Goal: Task Accomplishment & Management: Manage account settings

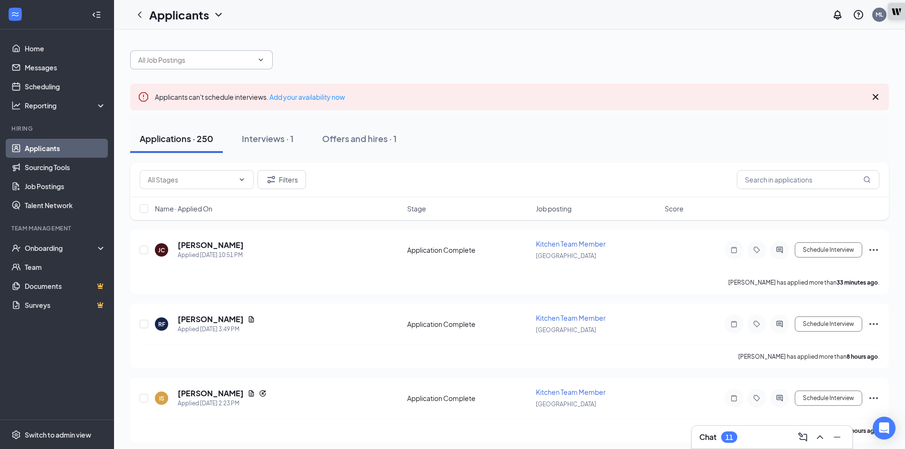
click at [181, 57] on input "text" at bounding box center [195, 60] width 115 height 10
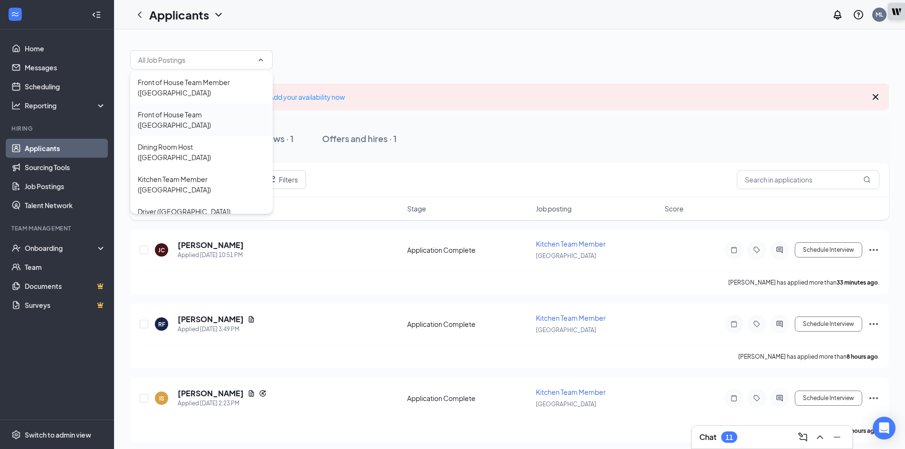
click at [197, 111] on div "Front of House Team ([GEOGRAPHIC_DATA])" at bounding box center [201, 119] width 127 height 21
type input "Front of House Team ([GEOGRAPHIC_DATA])"
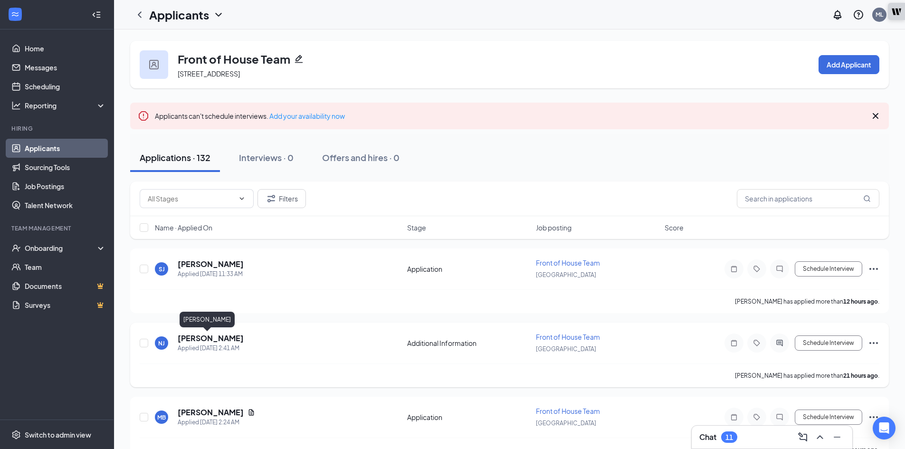
click at [202, 334] on h5 "[PERSON_NAME]" at bounding box center [211, 338] width 66 height 10
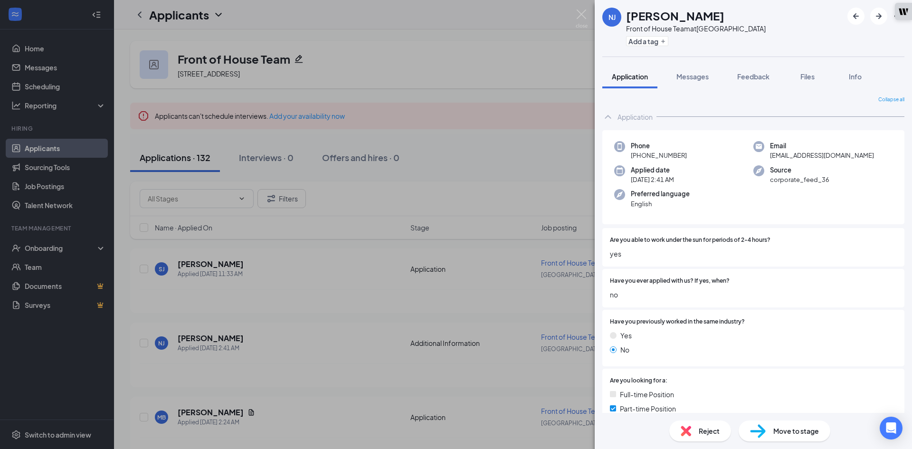
click at [381, 313] on div "NJ [PERSON_NAME] Front of House Team at [GEOGRAPHIC_DATA] Add a tag Application…" at bounding box center [456, 224] width 912 height 449
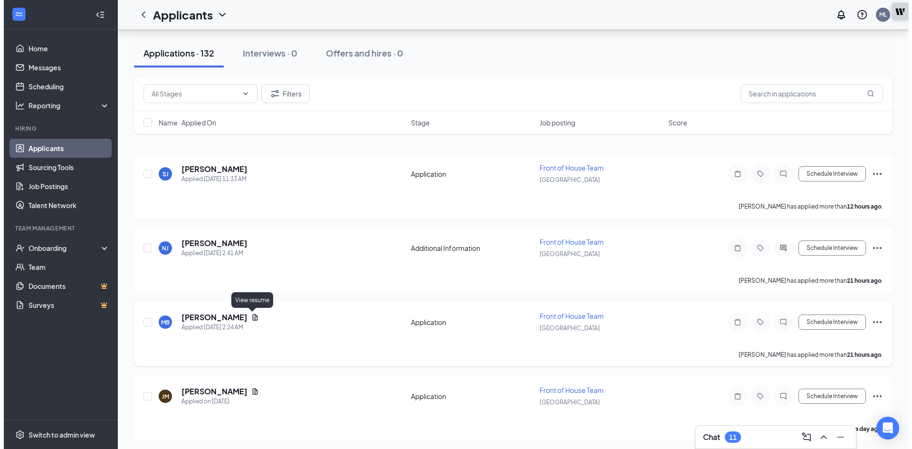
scroll to position [142, 0]
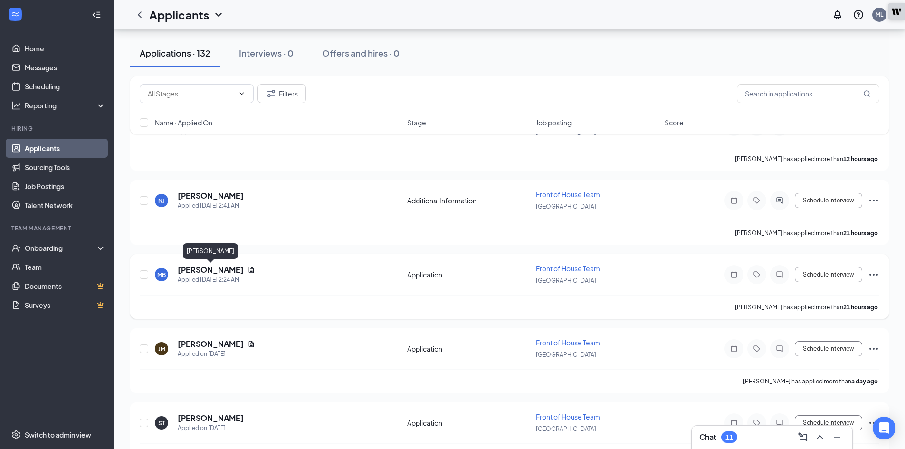
click at [218, 268] on h5 "[PERSON_NAME]" at bounding box center [211, 270] width 66 height 10
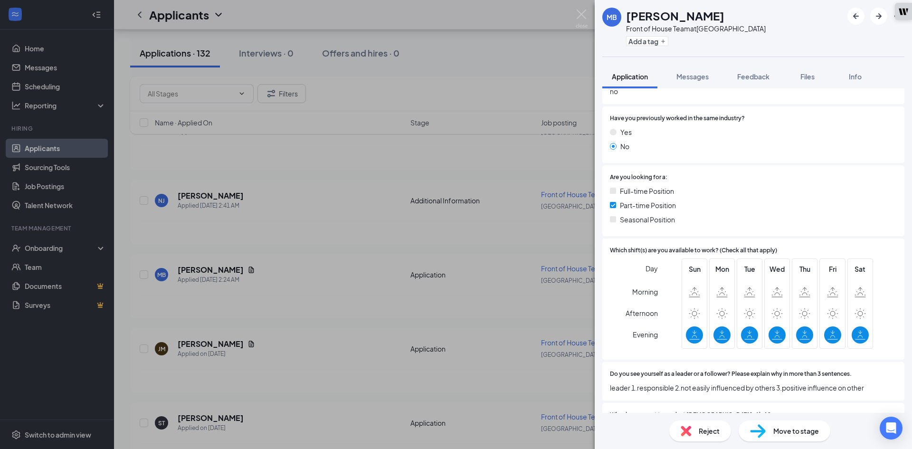
scroll to position [332, 0]
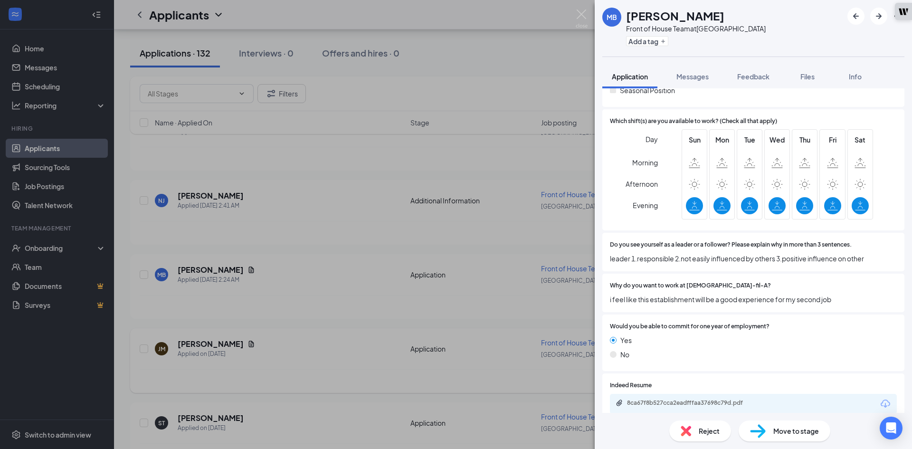
drag, startPoint x: 287, startPoint y: 374, endPoint x: 225, endPoint y: 350, distance: 66.8
click at [287, 373] on div "MB [PERSON_NAME] Front of House Team at [GEOGRAPHIC_DATA] Add a tag Application…" at bounding box center [456, 224] width 912 height 449
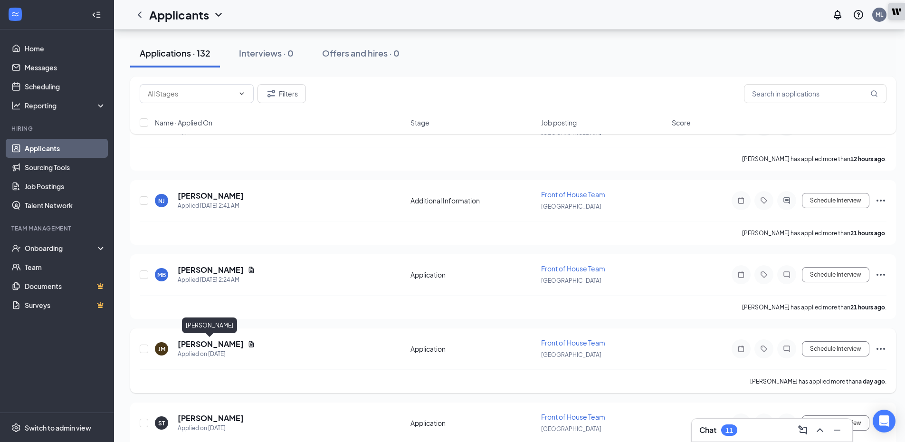
click at [222, 345] on h5 "[PERSON_NAME]" at bounding box center [211, 344] width 66 height 10
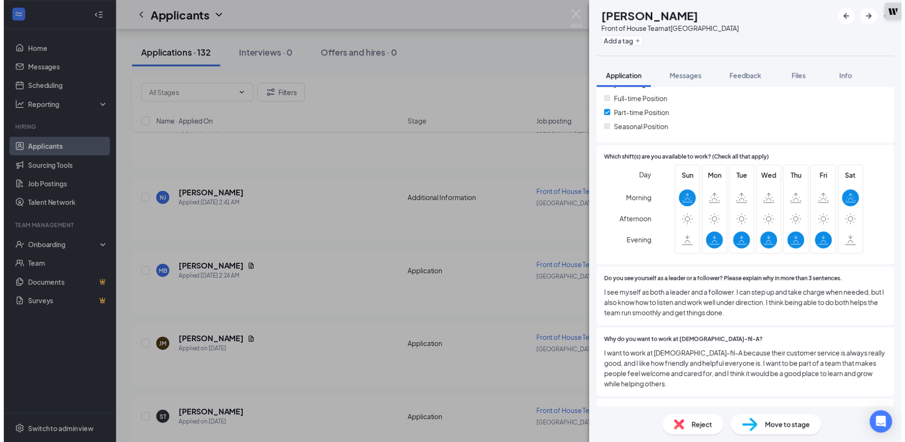
scroll to position [332, 0]
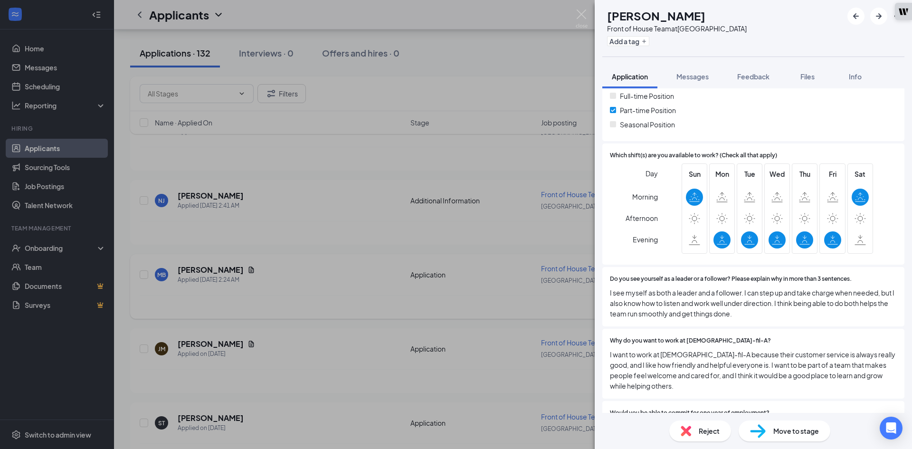
drag, startPoint x: 173, startPoint y: 295, endPoint x: 278, endPoint y: 304, distance: 105.8
click at [174, 294] on div "[PERSON_NAME] [PERSON_NAME] Front of House Team at [GEOGRAPHIC_DATA] Add a tag …" at bounding box center [456, 224] width 912 height 449
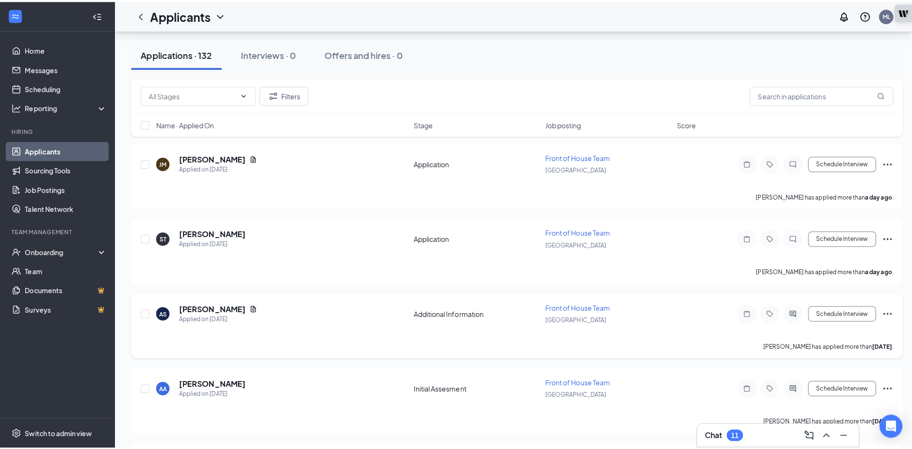
scroll to position [332, 0]
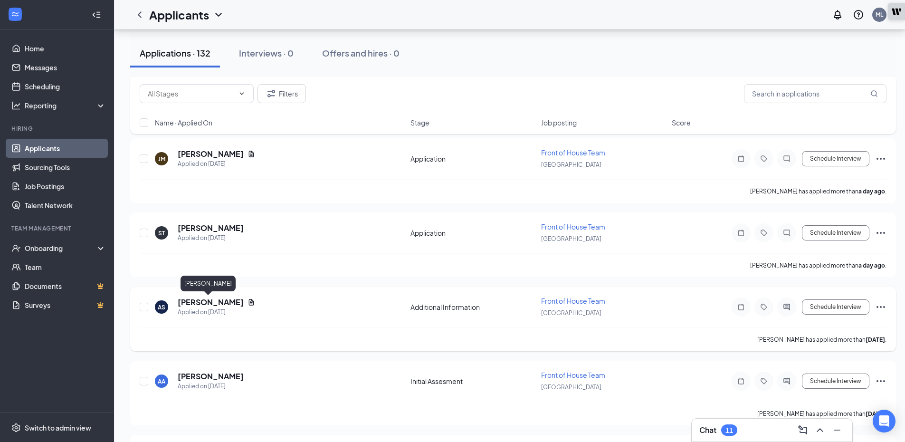
click at [211, 303] on h5 "[PERSON_NAME]" at bounding box center [211, 302] width 66 height 10
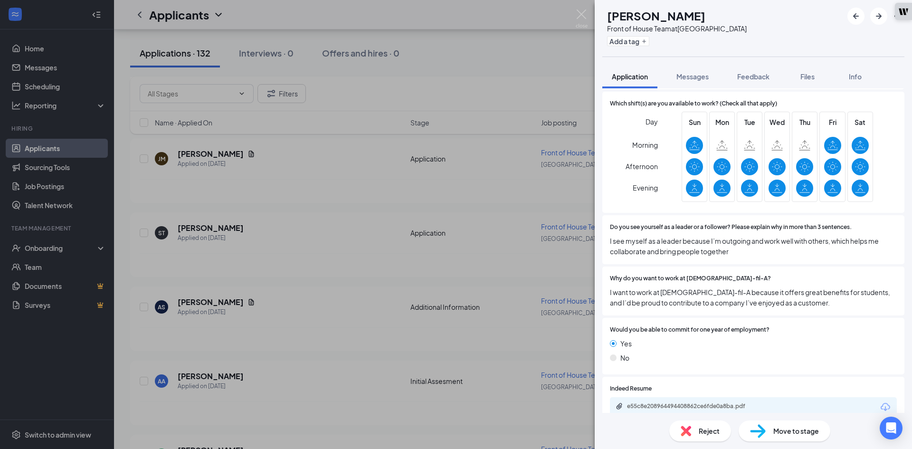
scroll to position [474, 0]
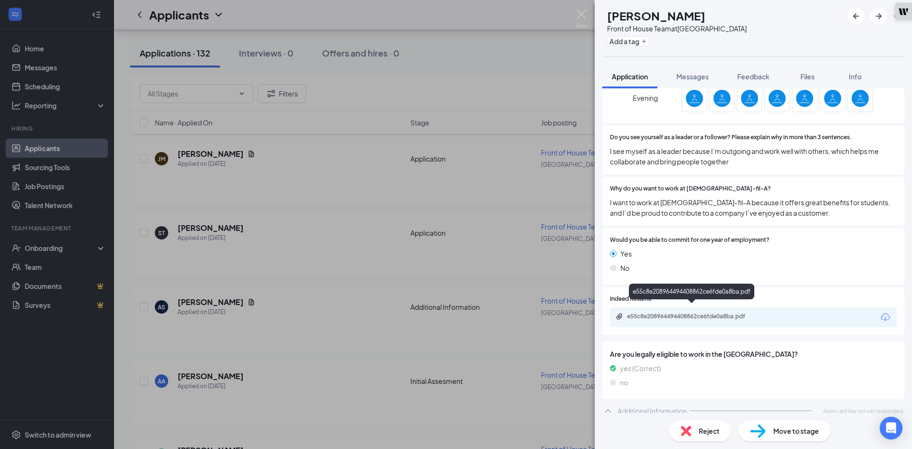
click at [663, 313] on div "e55c8e208964494408862ce6fde0a8ba.pdf" at bounding box center [693, 317] width 133 height 8
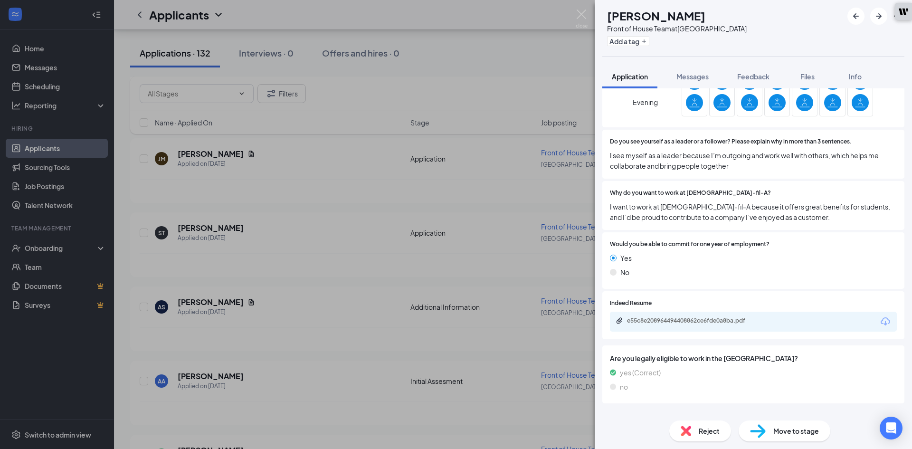
click at [789, 436] on div "Move to stage" at bounding box center [785, 430] width 92 height 21
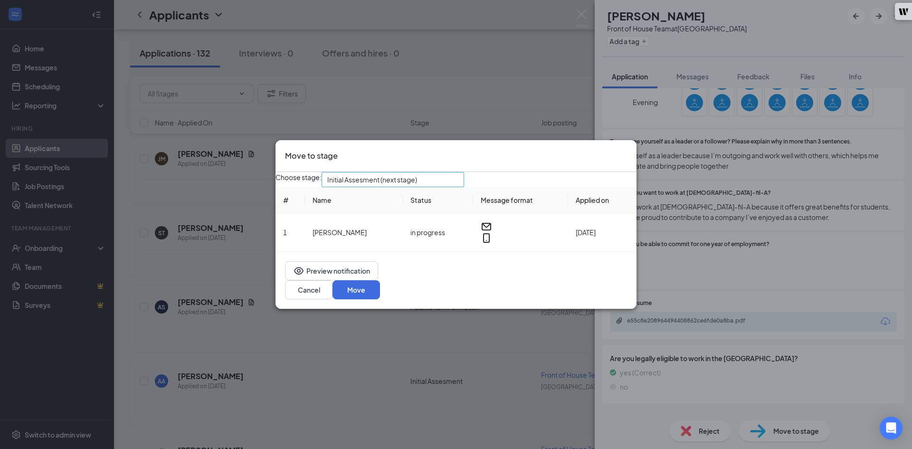
click at [450, 190] on span "Initial Assesment (next stage)" at bounding box center [388, 185] width 123 height 26
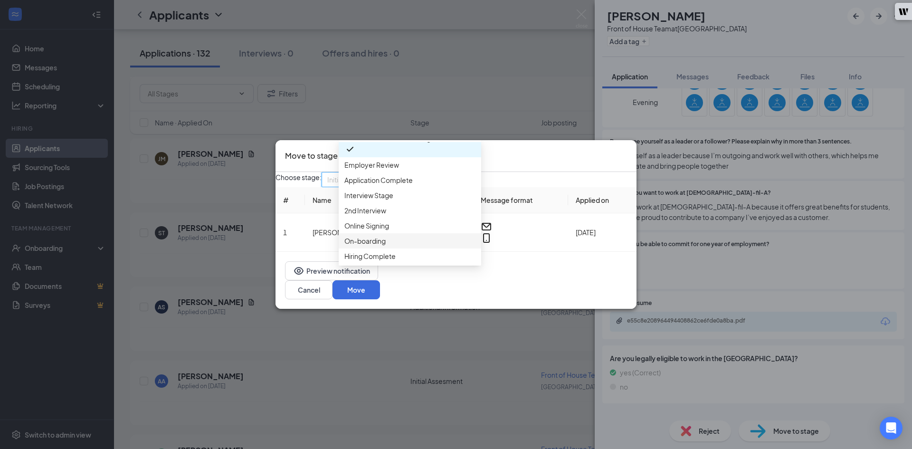
scroll to position [95, 0]
click at [406, 190] on span "Interview Stage" at bounding box center [409, 195] width 131 height 10
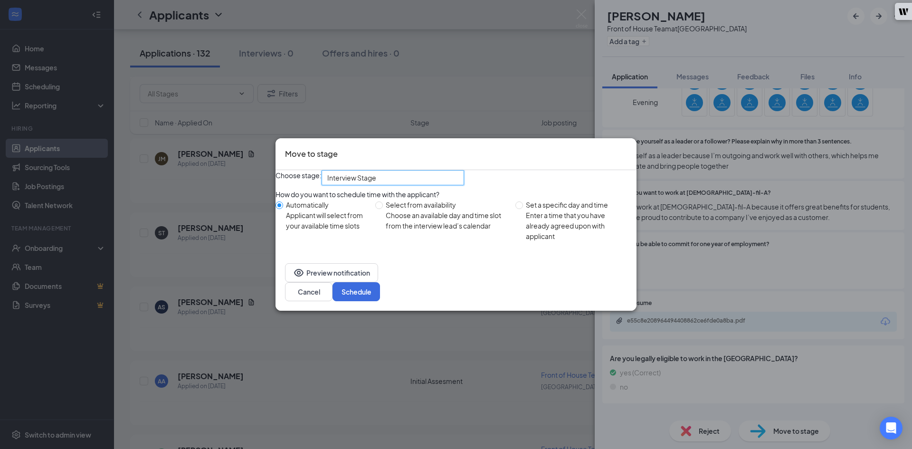
click at [521, 229] on label "Set a specific day and time Enter a time that you have already agreed upon with…" at bounding box center [573, 220] width 117 height 42
click at [521, 209] on input "Set a specific day and time Enter a time that you have already agreed upon with…" at bounding box center [519, 205] width 8 height 8
radio input "true"
radio input "false"
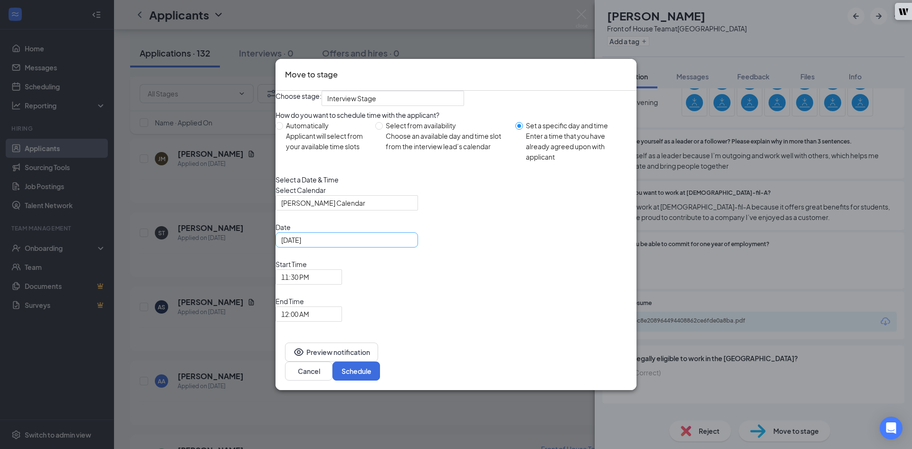
click at [354, 247] on div "[DATE]" at bounding box center [346, 239] width 142 height 15
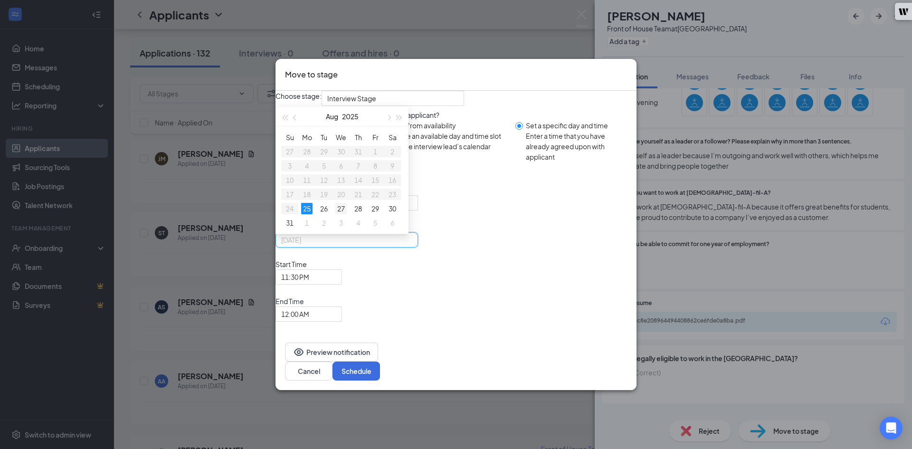
type input "[DATE]"
click at [347, 214] on div "27" at bounding box center [340, 208] width 11 height 11
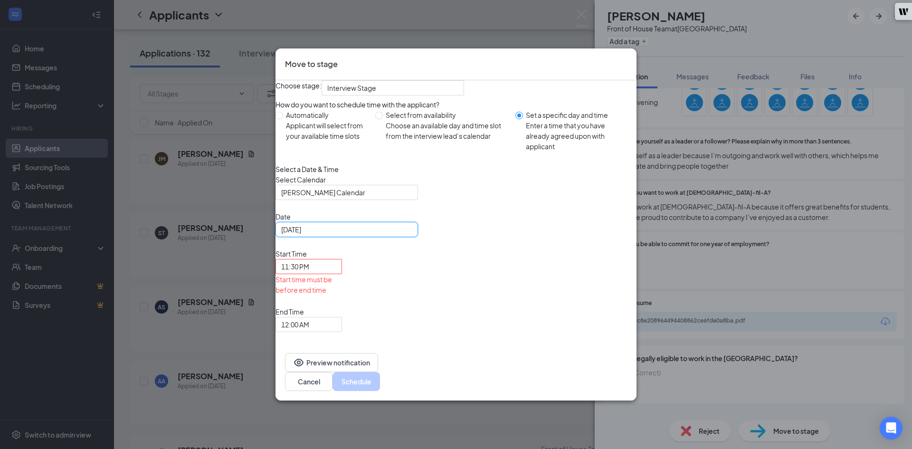
click at [328, 285] on span "11:30 PM" at bounding box center [304, 272] width 47 height 26
click at [309, 317] on span "12:00 AM" at bounding box center [295, 324] width 28 height 14
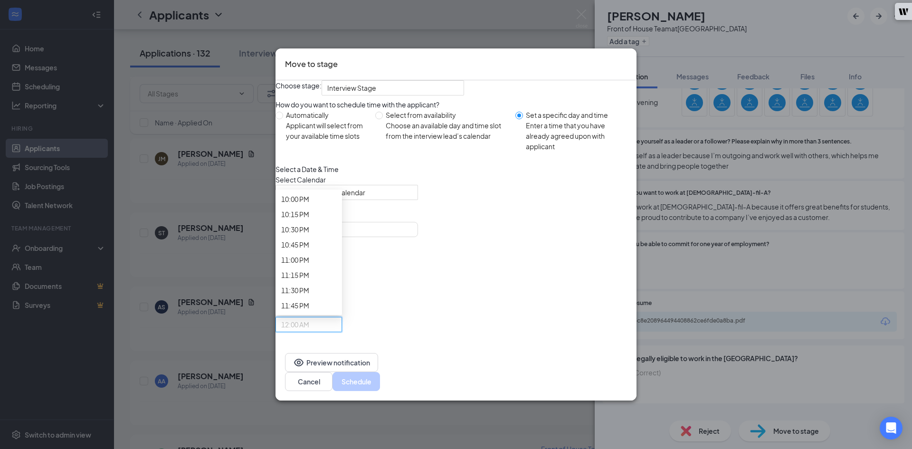
scroll to position [1377, 0]
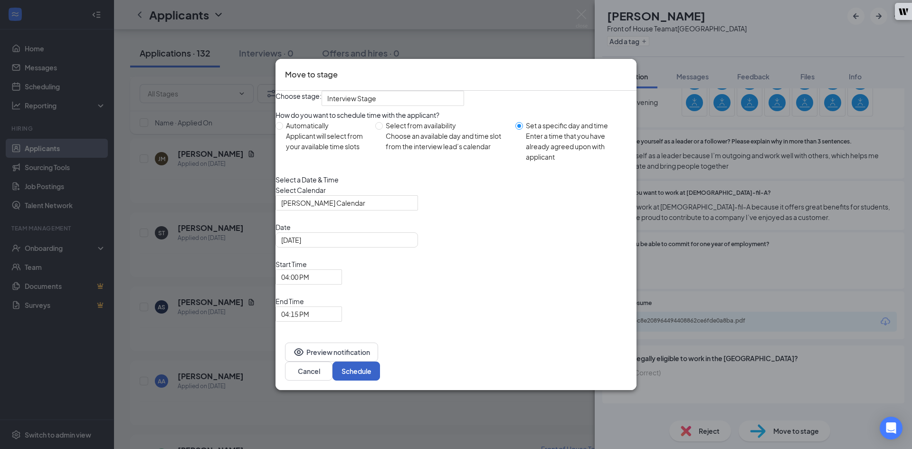
click at [380, 361] on button "Schedule" at bounding box center [355, 370] width 47 height 19
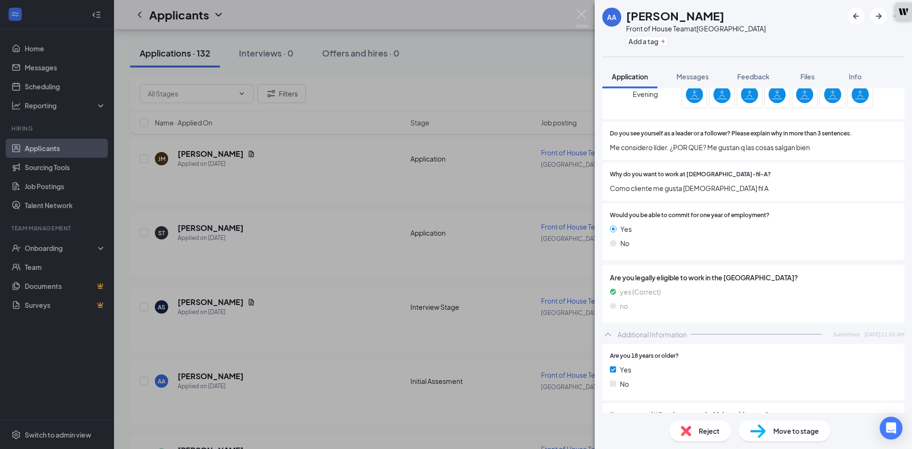
scroll to position [427, 0]
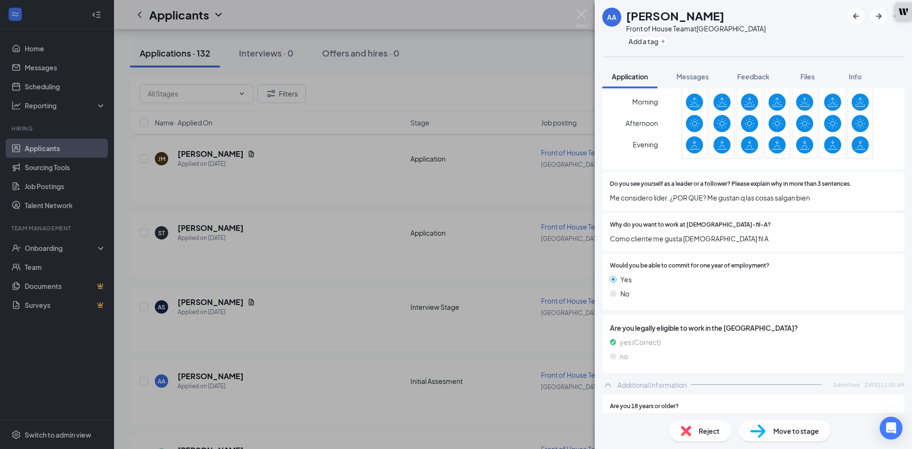
click at [805, 428] on span "Move to stage" at bounding box center [796, 431] width 46 height 10
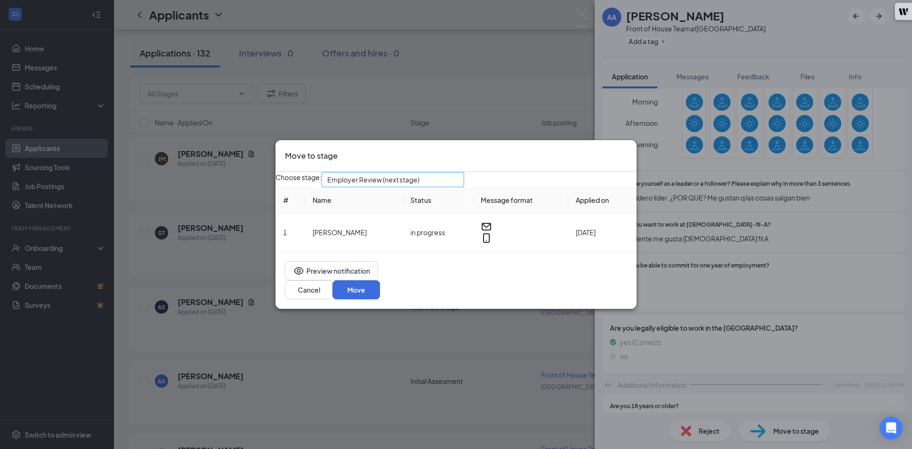
click at [403, 185] on span "Employer Review (next stage)" at bounding box center [373, 179] width 92 height 14
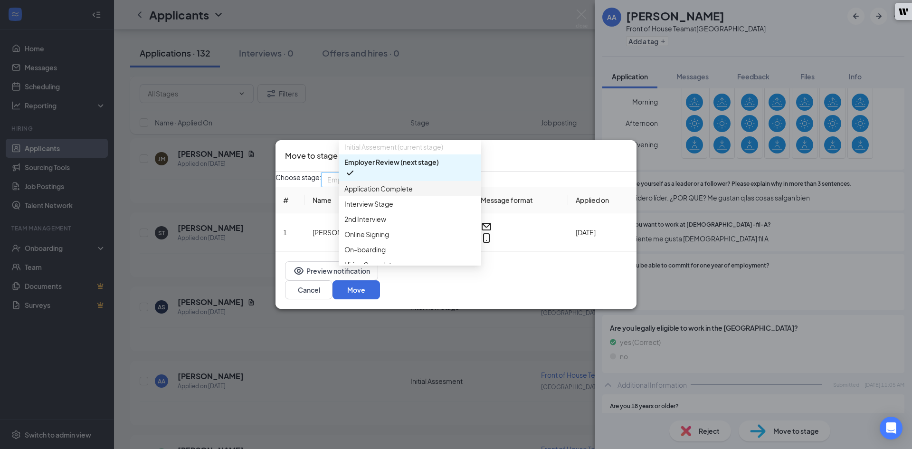
scroll to position [47, 0]
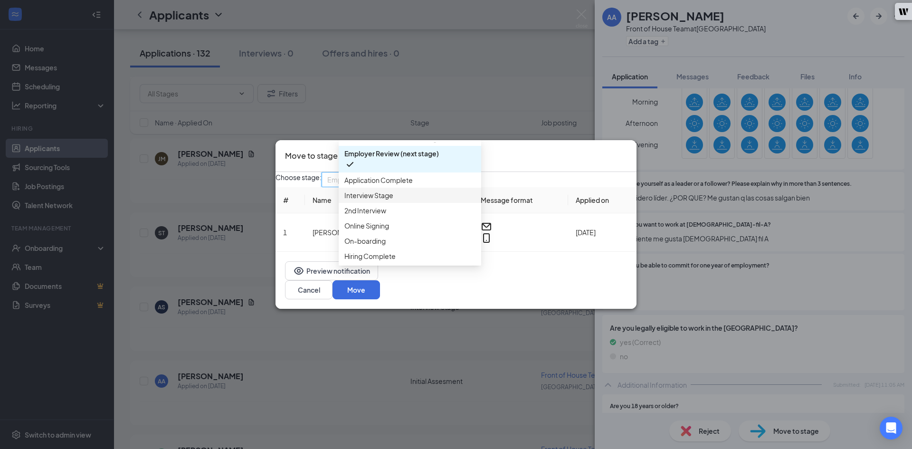
click at [393, 200] on span "Interview Stage" at bounding box center [368, 195] width 49 height 10
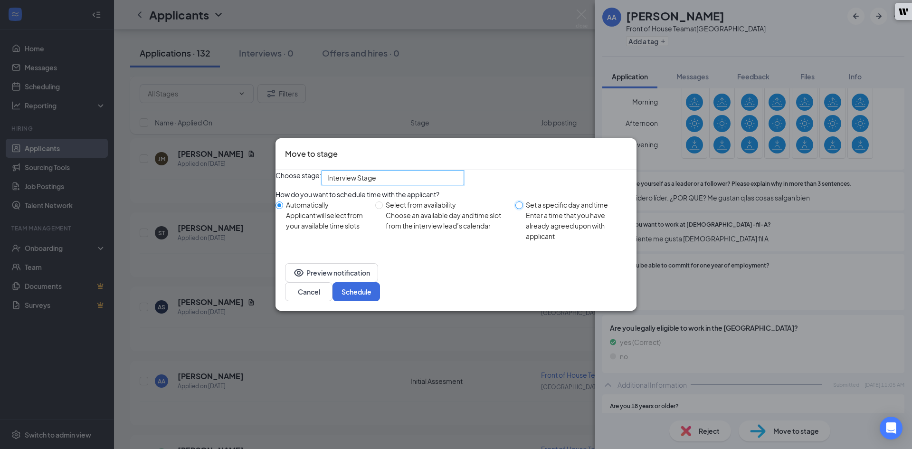
click at [522, 209] on input "Set a specific day and time Enter a time that you have already agreed upon with…" at bounding box center [519, 205] width 8 height 8
radio input "true"
radio input "false"
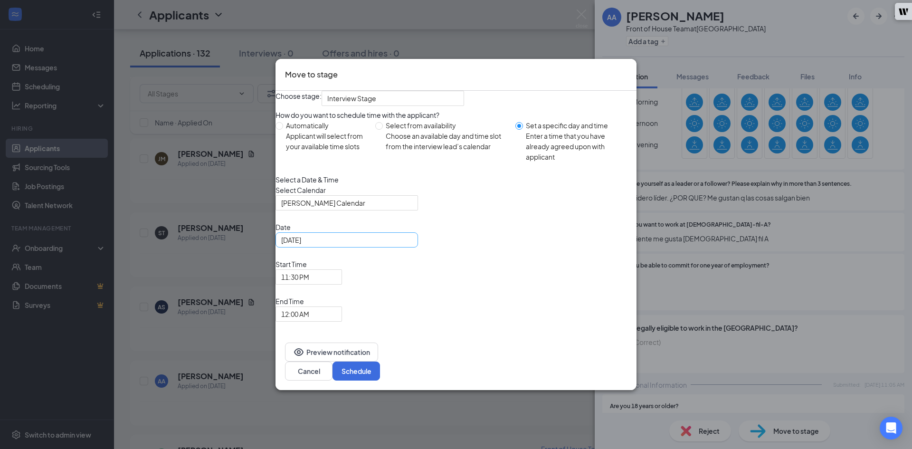
click at [360, 245] on input "[DATE]" at bounding box center [345, 240] width 129 height 10
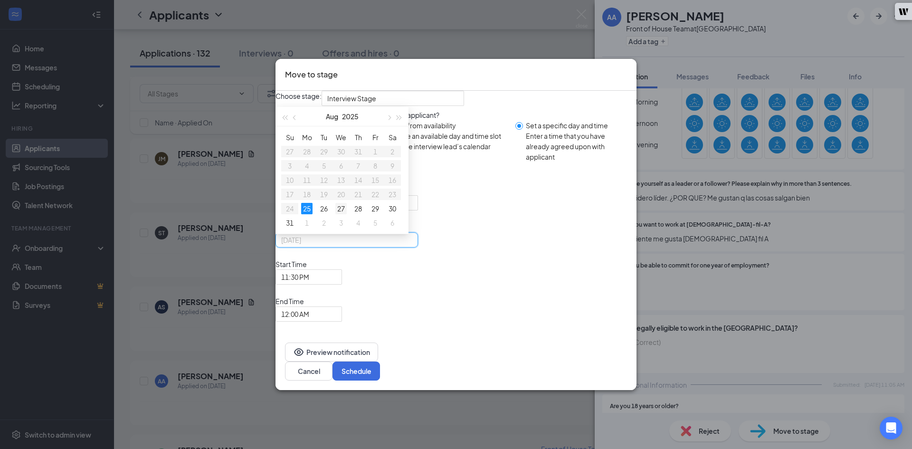
type input "[DATE]"
click at [347, 214] on div "27" at bounding box center [340, 208] width 11 height 11
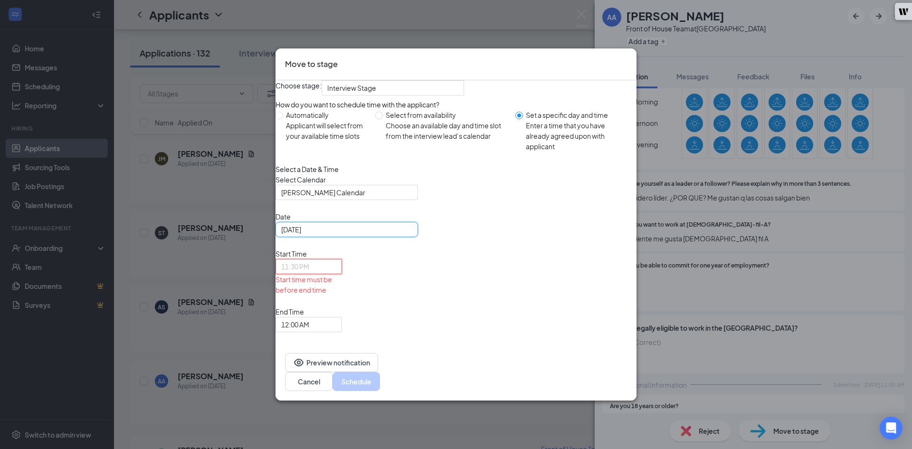
click at [328, 285] on span "11:30 PM" at bounding box center [304, 272] width 47 height 26
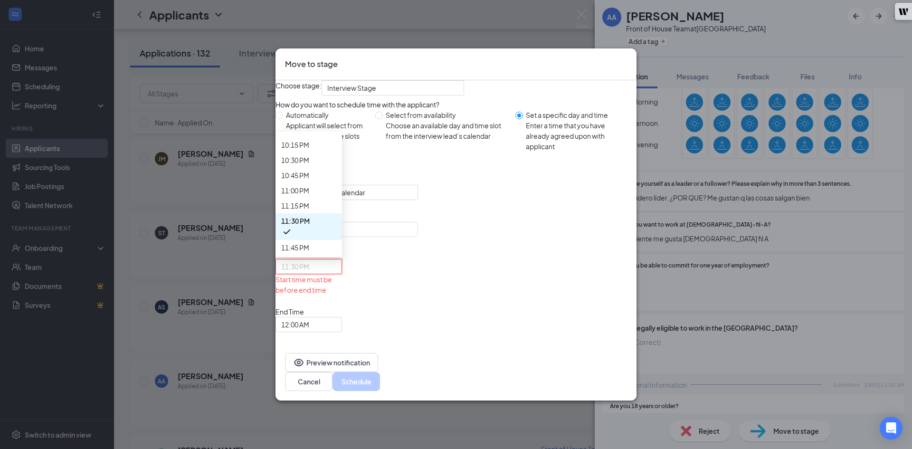
scroll to position [1407, 0]
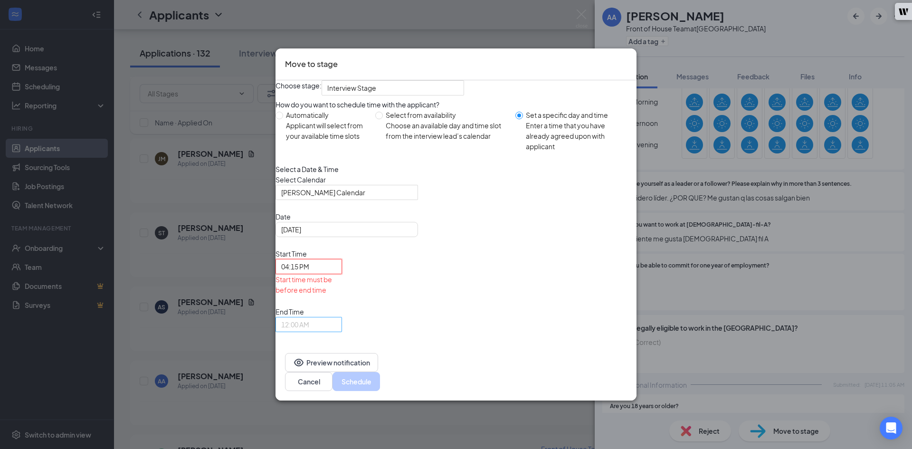
click at [309, 317] on span "12:00 AM" at bounding box center [295, 324] width 28 height 14
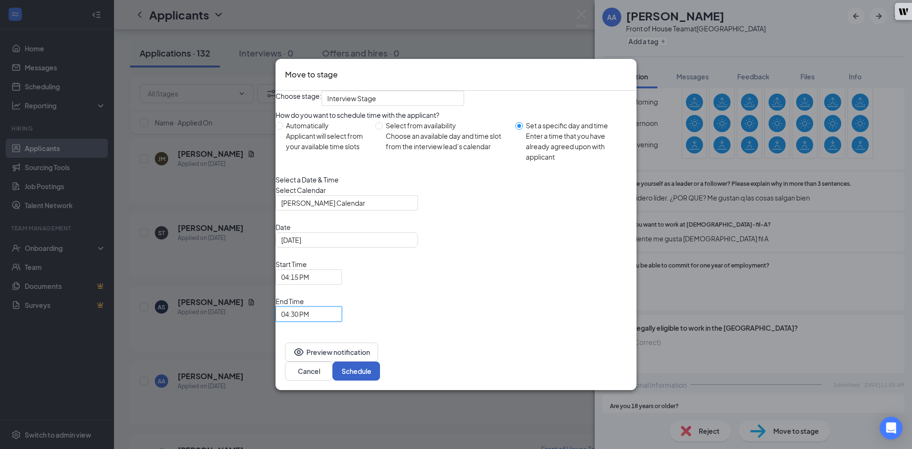
click at [380, 361] on button "Schedule" at bounding box center [355, 370] width 47 height 19
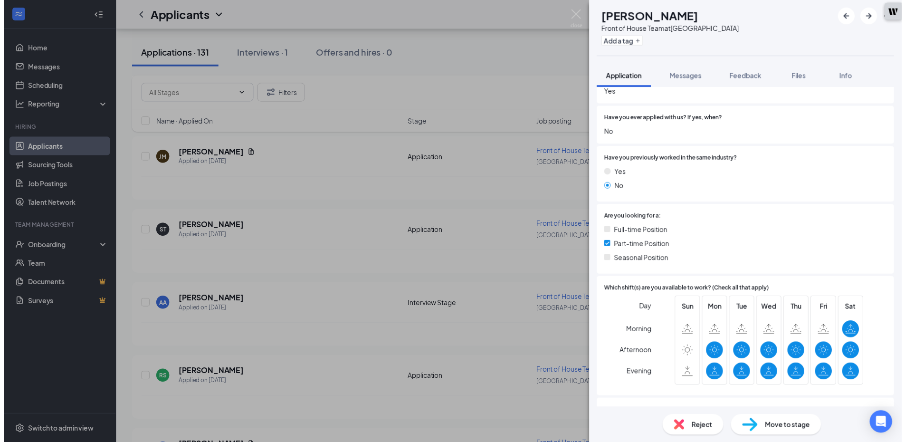
scroll to position [150, 0]
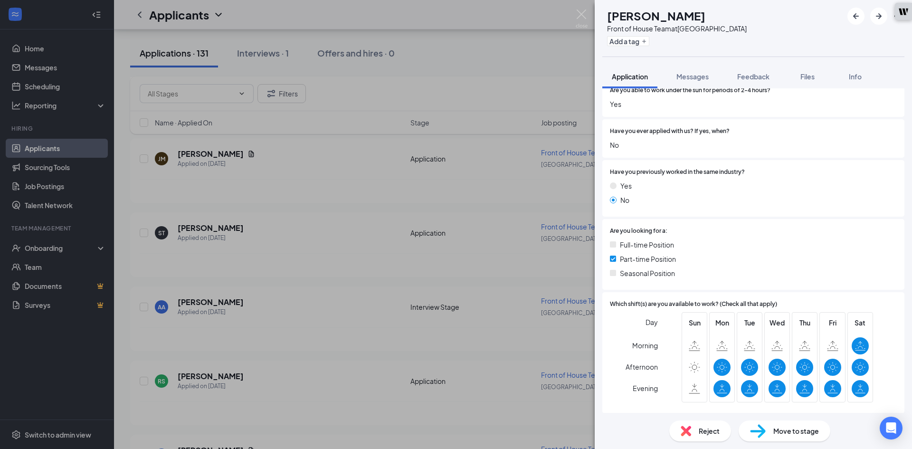
click at [303, 370] on div "RS [PERSON_NAME] Front of House Team at [GEOGRAPHIC_DATA] Add a tag Application…" at bounding box center [456, 224] width 912 height 449
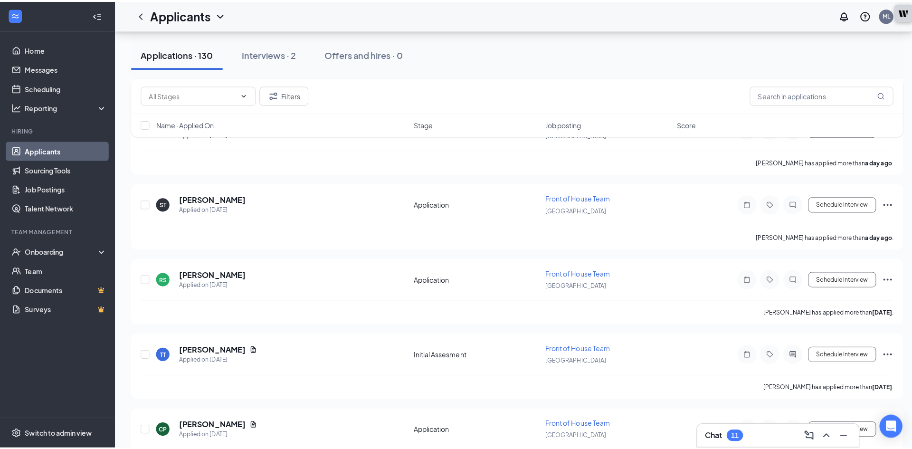
scroll to position [427, 0]
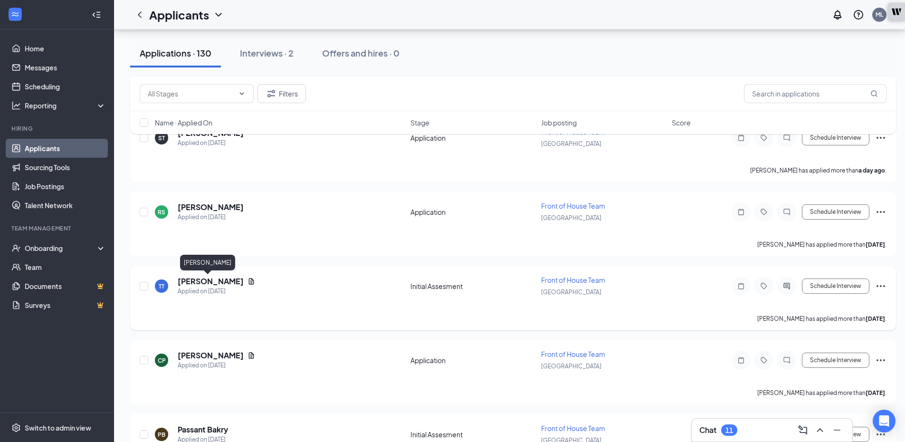
click at [213, 278] on h5 "[PERSON_NAME]" at bounding box center [211, 281] width 66 height 10
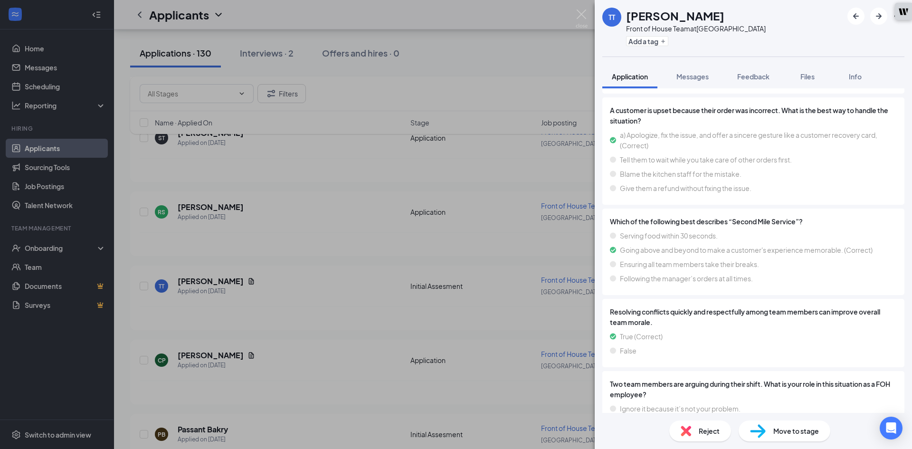
scroll to position [1900, 0]
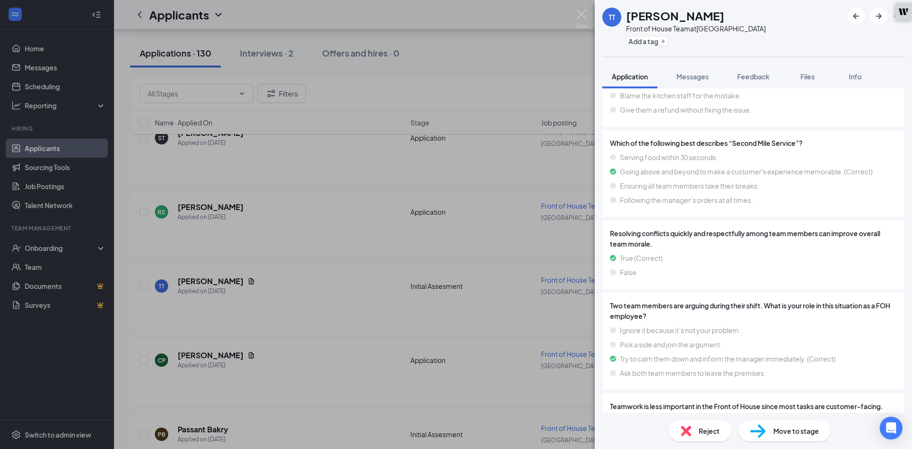
click at [790, 418] on div "Reject Move to stage" at bounding box center [753, 431] width 317 height 36
click at [786, 419] on div "Reject Move to stage" at bounding box center [753, 431] width 317 height 36
click at [792, 428] on span "Move to stage" at bounding box center [796, 431] width 46 height 10
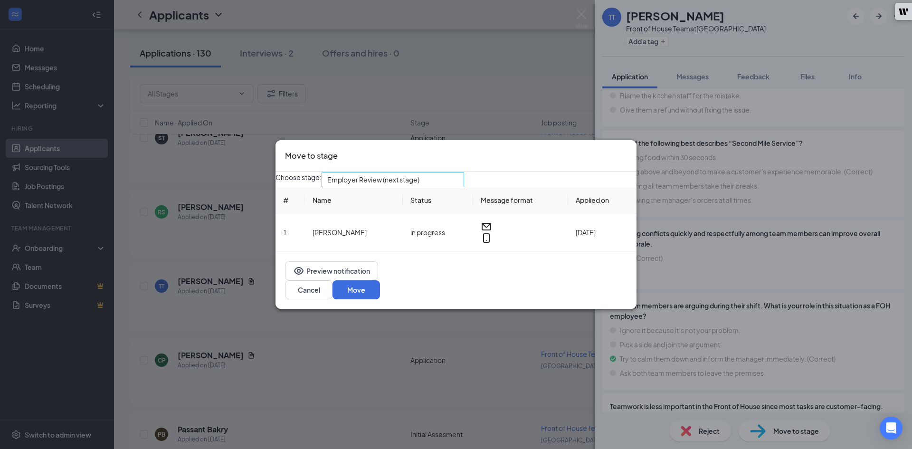
click at [402, 187] on div "Employer Review (next stage)" at bounding box center [393, 179] width 142 height 15
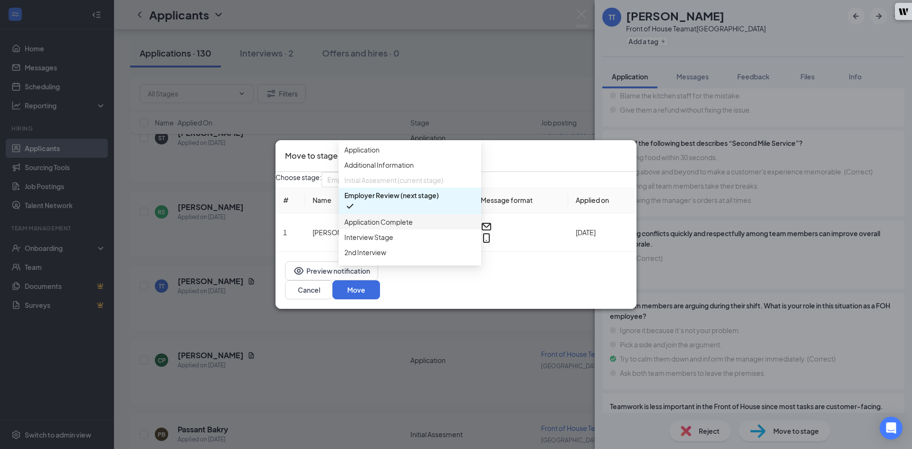
scroll to position [47, 0]
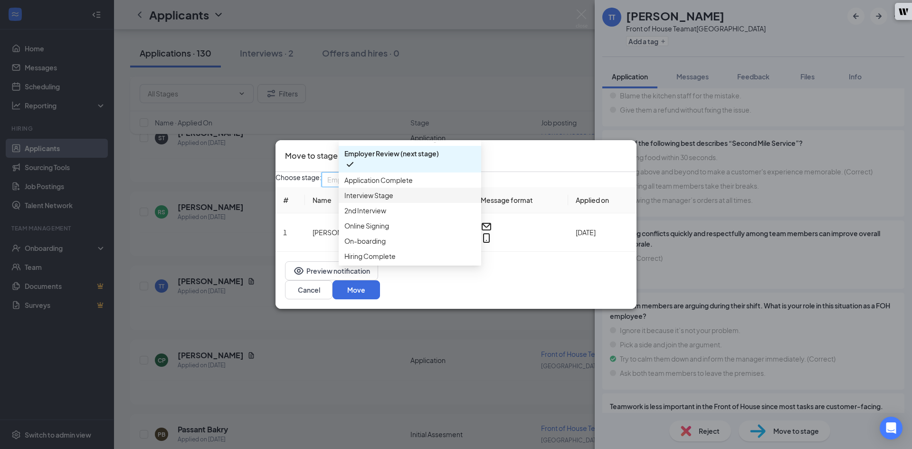
click at [420, 200] on span "Interview Stage" at bounding box center [409, 195] width 131 height 10
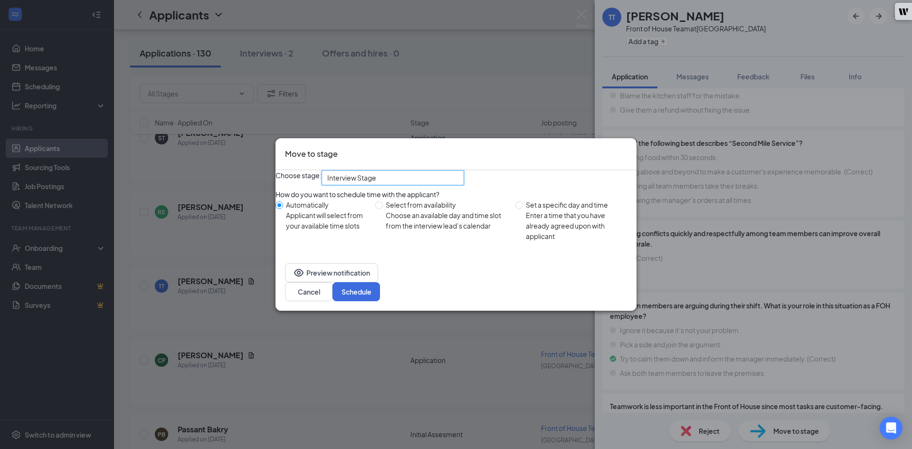
click at [523, 227] on span "Set a specific day and time Enter a time that you have already agreed upon with…" at bounding box center [578, 220] width 110 height 42
click at [523, 209] on input "Set a specific day and time Enter a time that you have already agreed upon with…" at bounding box center [519, 205] width 8 height 8
radio input "true"
radio input "false"
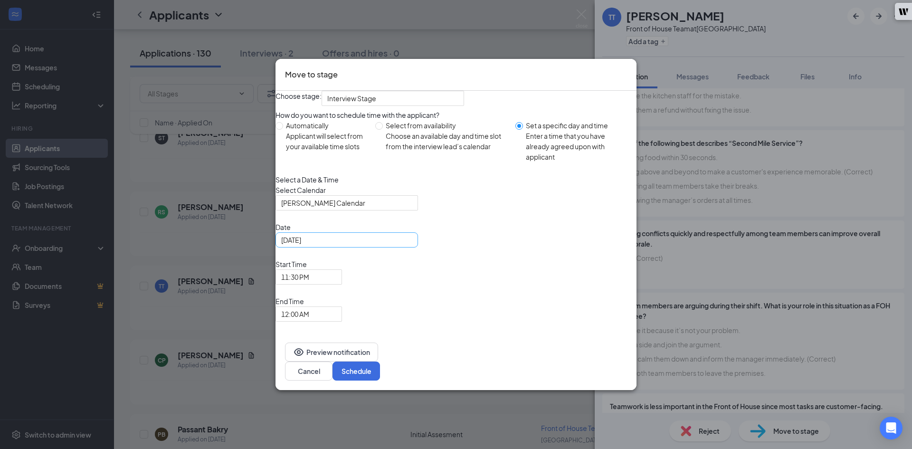
click at [383, 245] on input "[DATE]" at bounding box center [345, 240] width 129 height 10
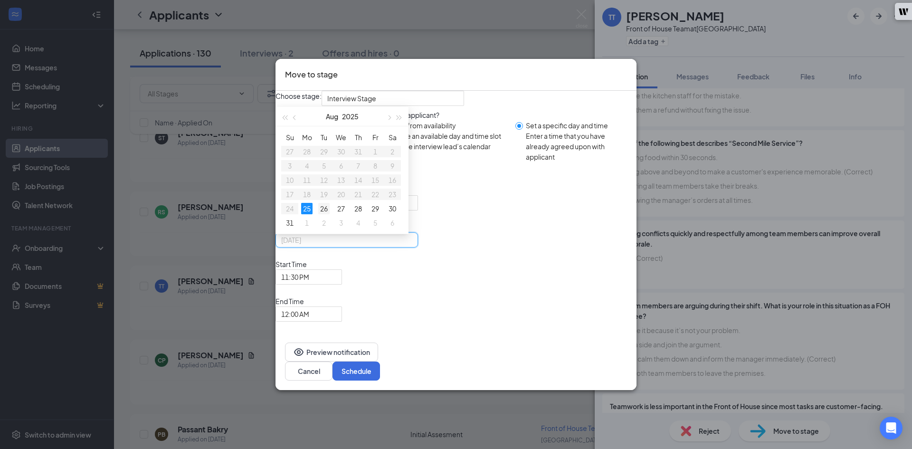
type input "[DATE]"
click at [330, 214] on div "26" at bounding box center [323, 208] width 11 height 11
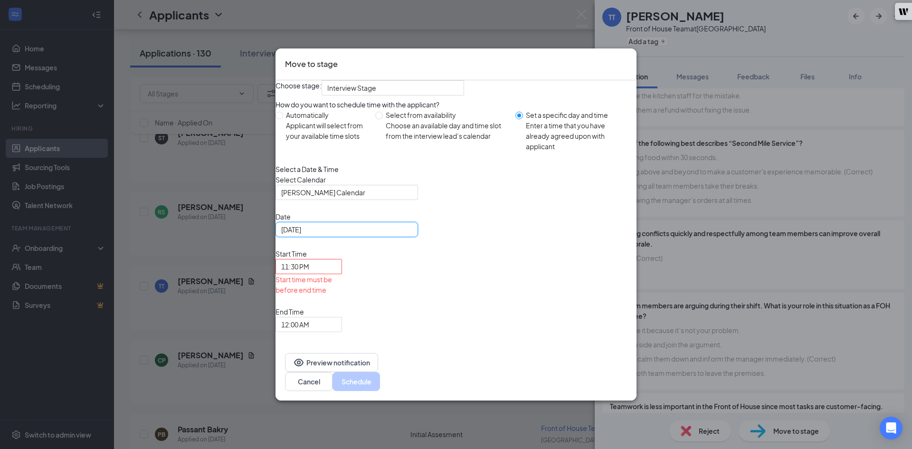
click at [309, 274] on span "11:30 PM" at bounding box center [295, 266] width 28 height 14
click at [309, 317] on span "12:00 AM" at bounding box center [295, 324] width 28 height 14
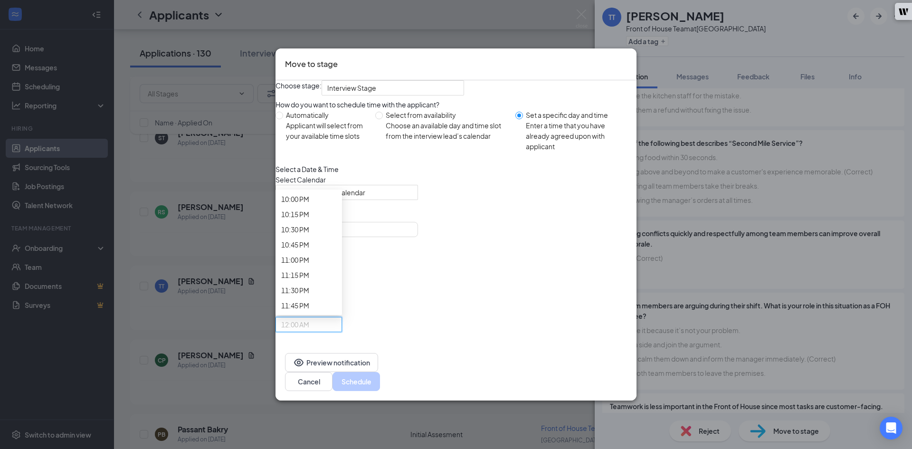
scroll to position [1377, 0]
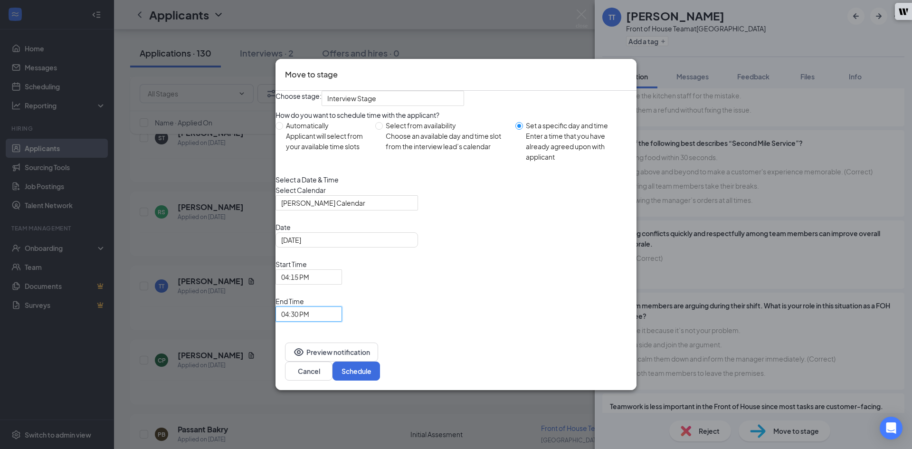
click at [342, 296] on span "End Time" at bounding box center [308, 301] width 66 height 10
click at [380, 361] on button "Schedule" at bounding box center [355, 370] width 47 height 19
